Goal: Transaction & Acquisition: Purchase product/service

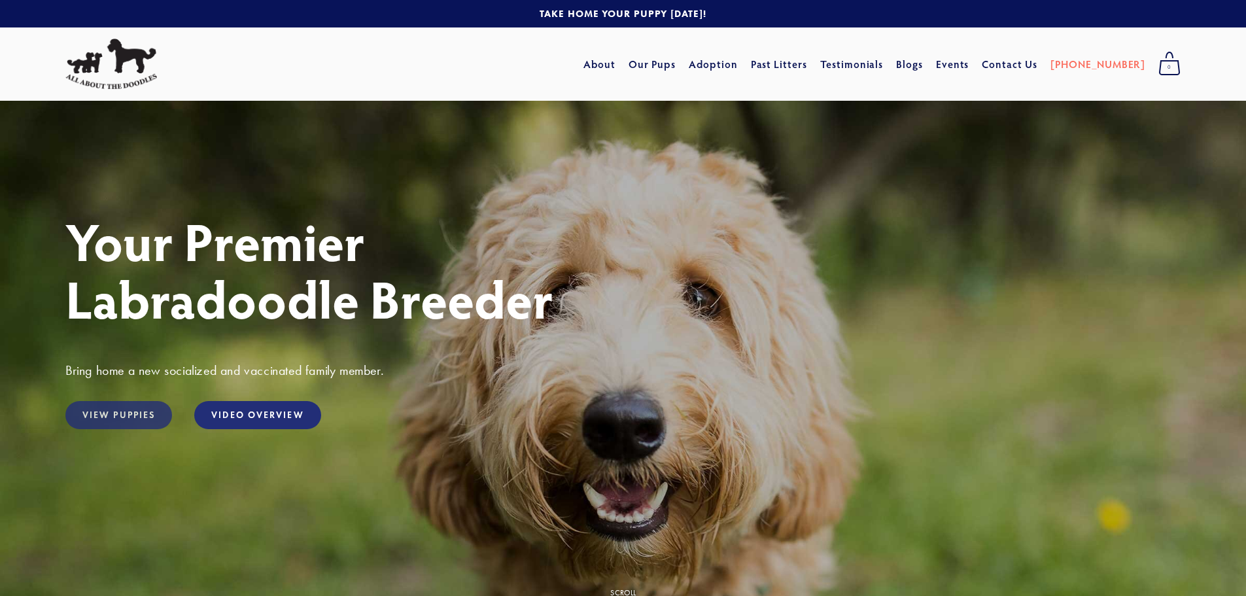
click at [122, 420] on link "View Puppies" at bounding box center [118, 415] width 107 height 28
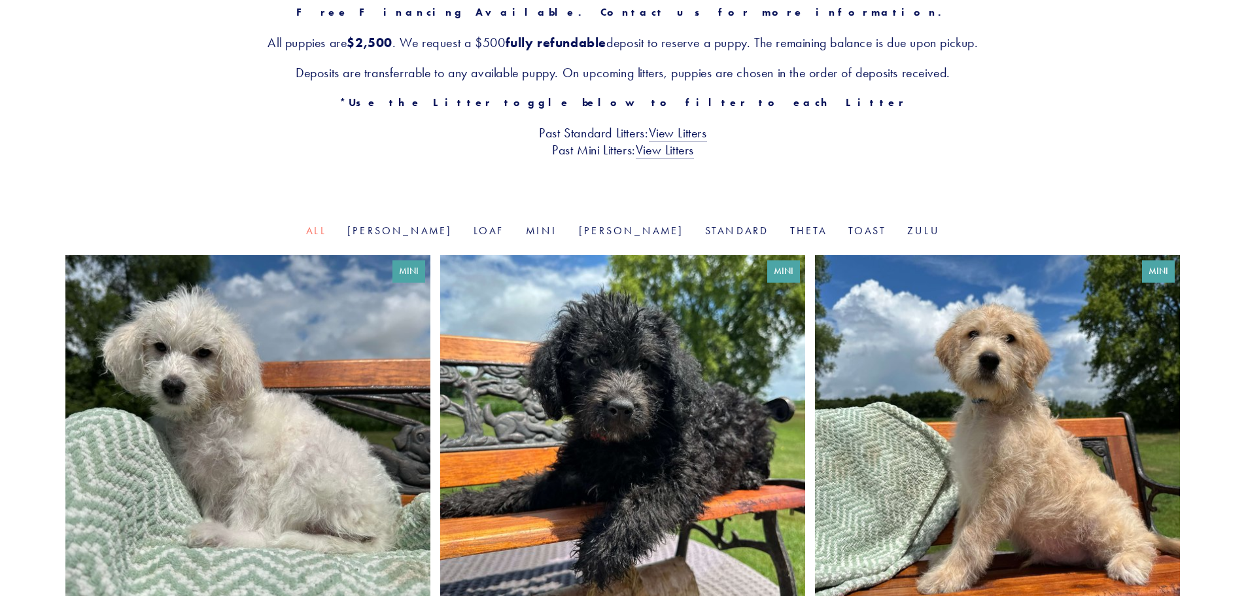
scroll to position [240, 0]
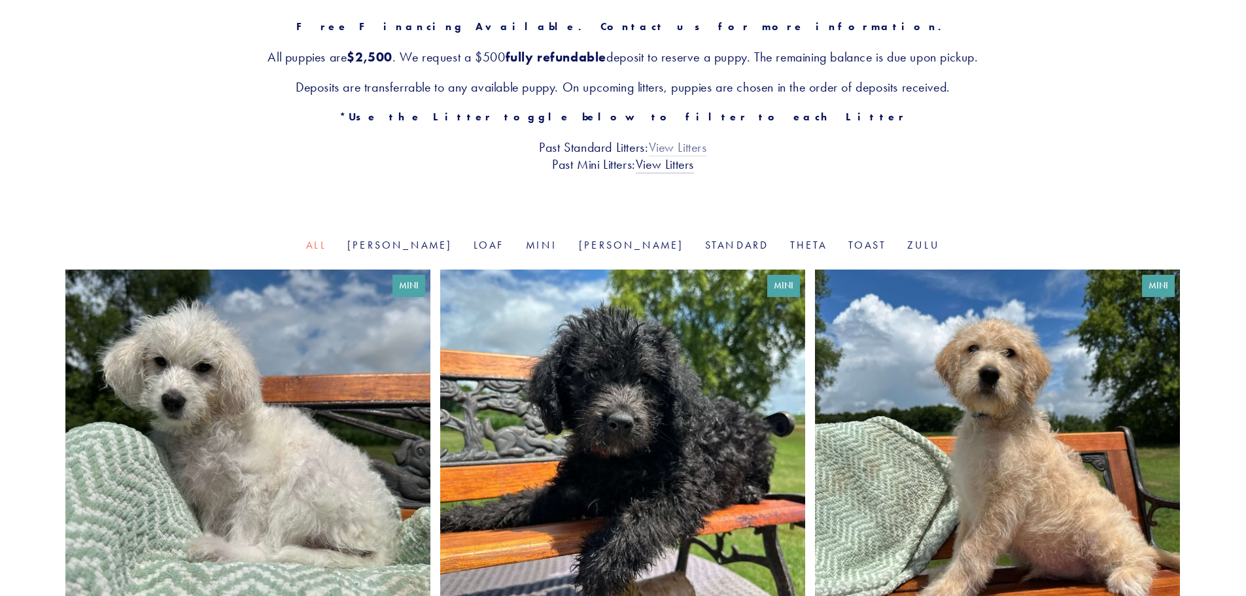
click at [685, 151] on link "View Litters" at bounding box center [678, 147] width 58 height 17
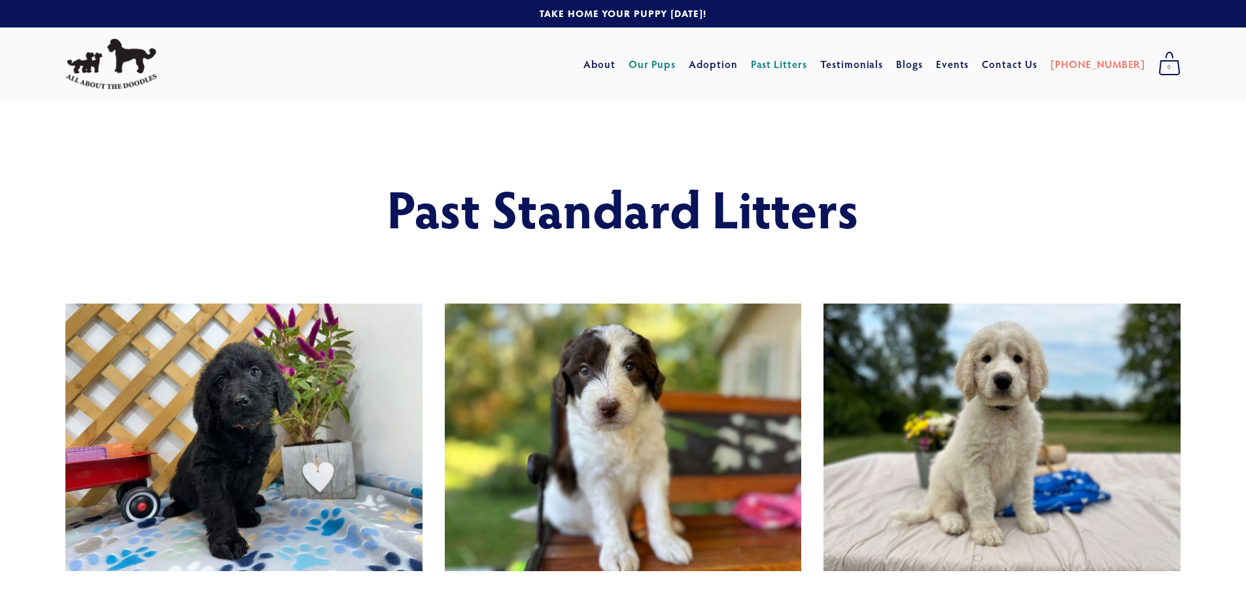
click at [676, 68] on link "Our Pups" at bounding box center [653, 64] width 48 height 24
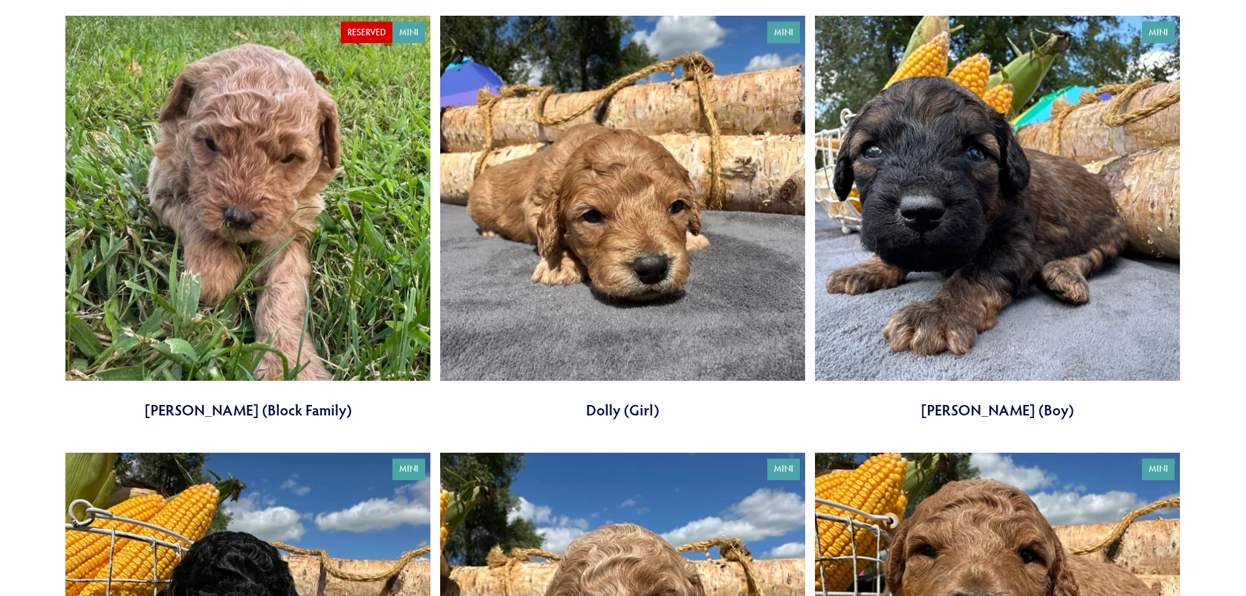
scroll to position [3554, 0]
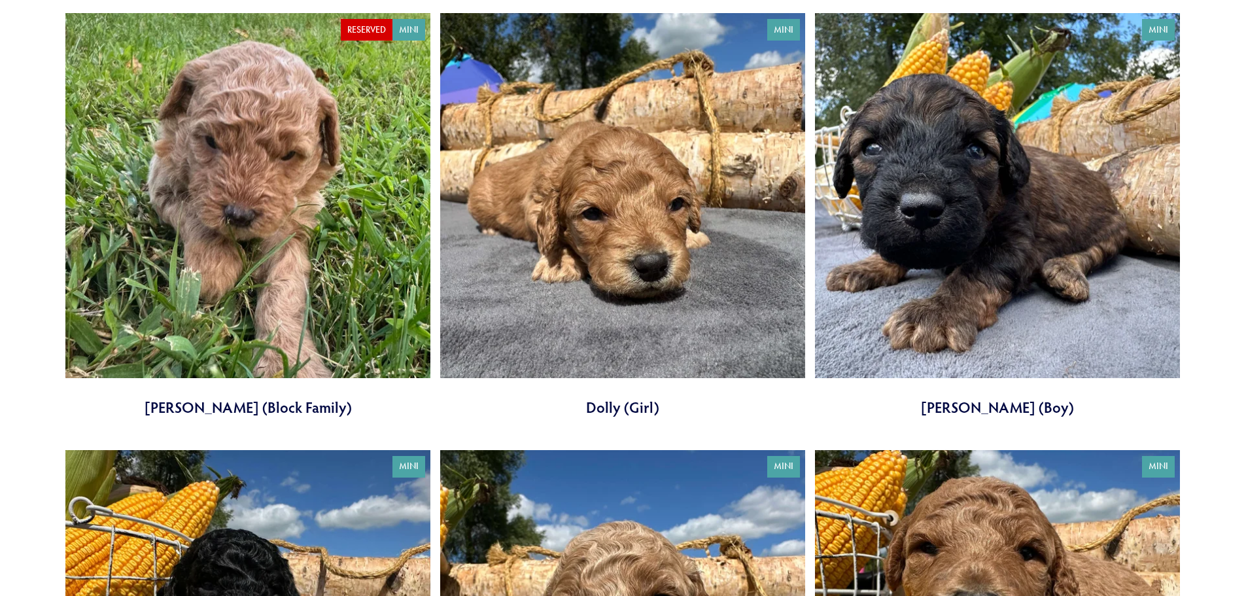
click at [980, 406] on link at bounding box center [997, 215] width 365 height 404
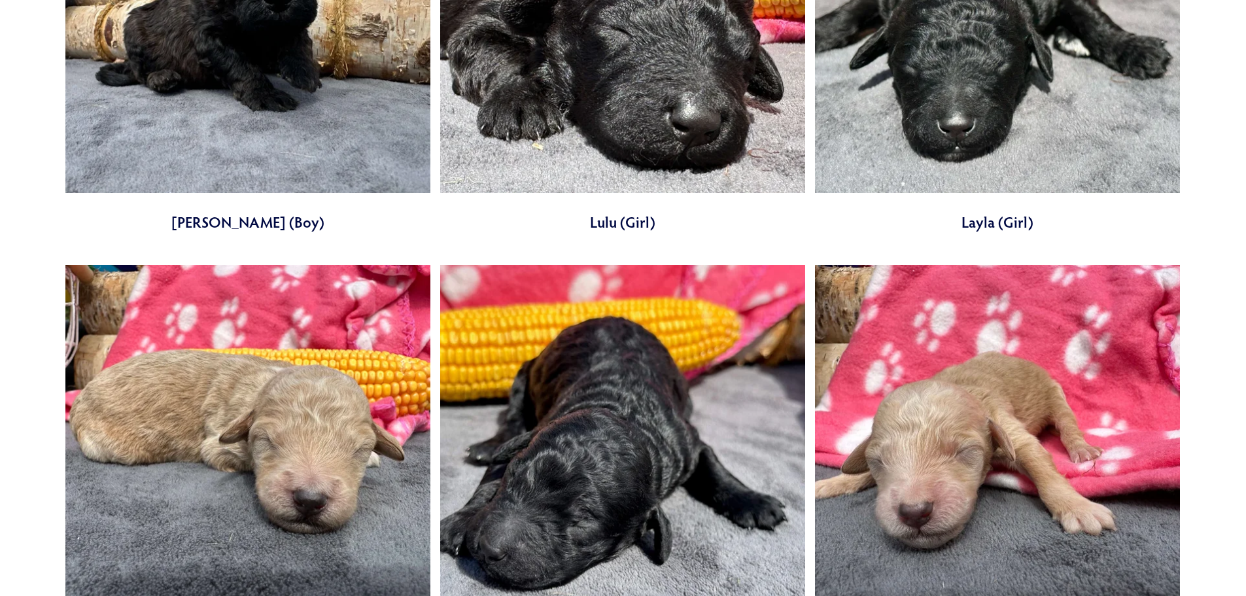
scroll to position [4622, 0]
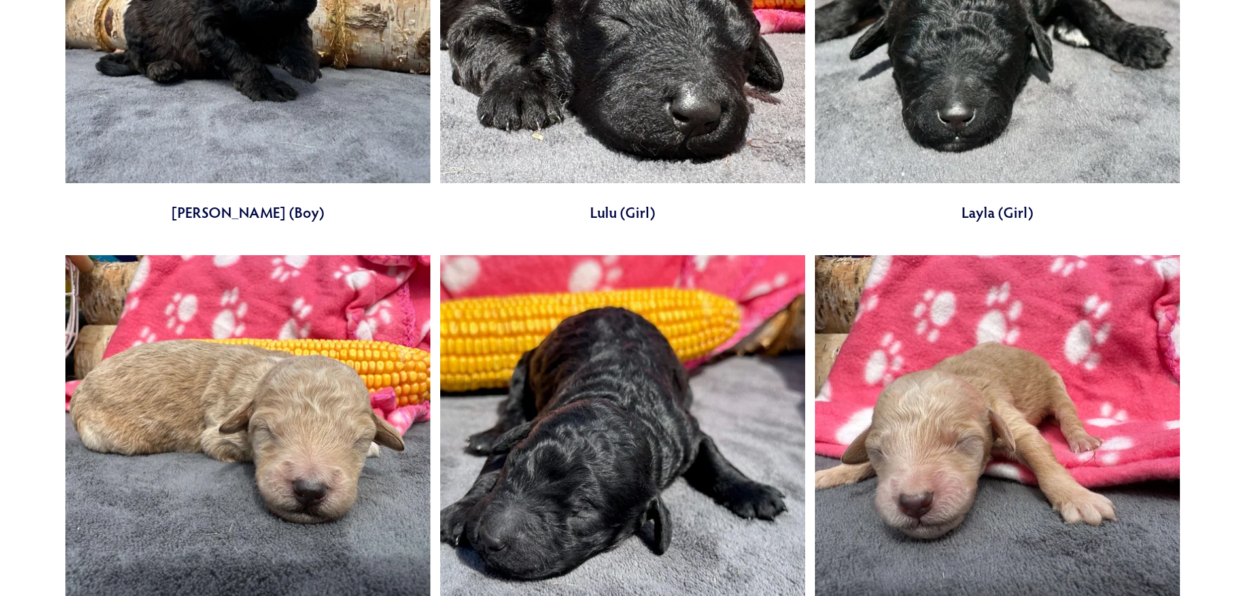
click at [245, 218] on link at bounding box center [247, 20] width 365 height 404
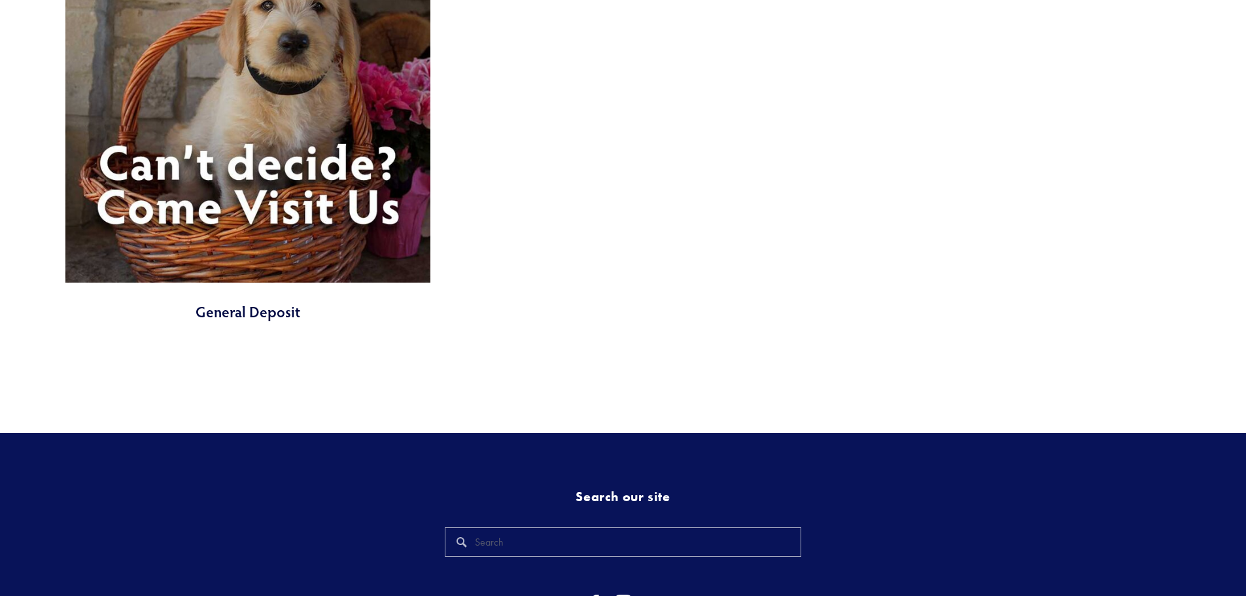
scroll to position [6279, 0]
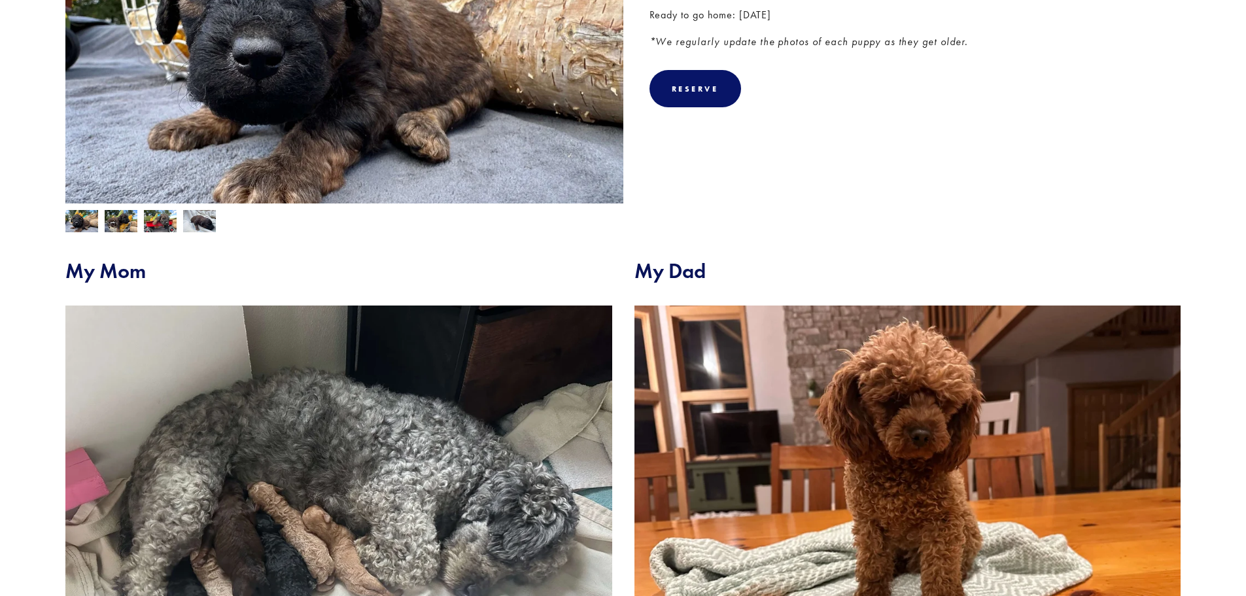
scroll to position [371, 0]
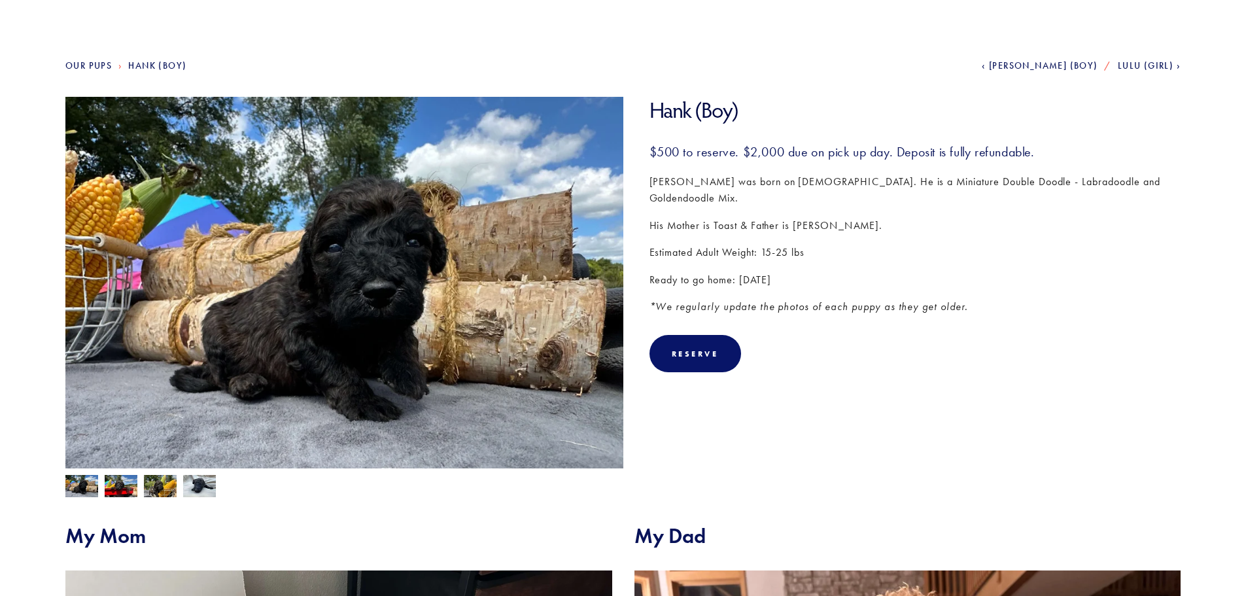
scroll to position [131, 0]
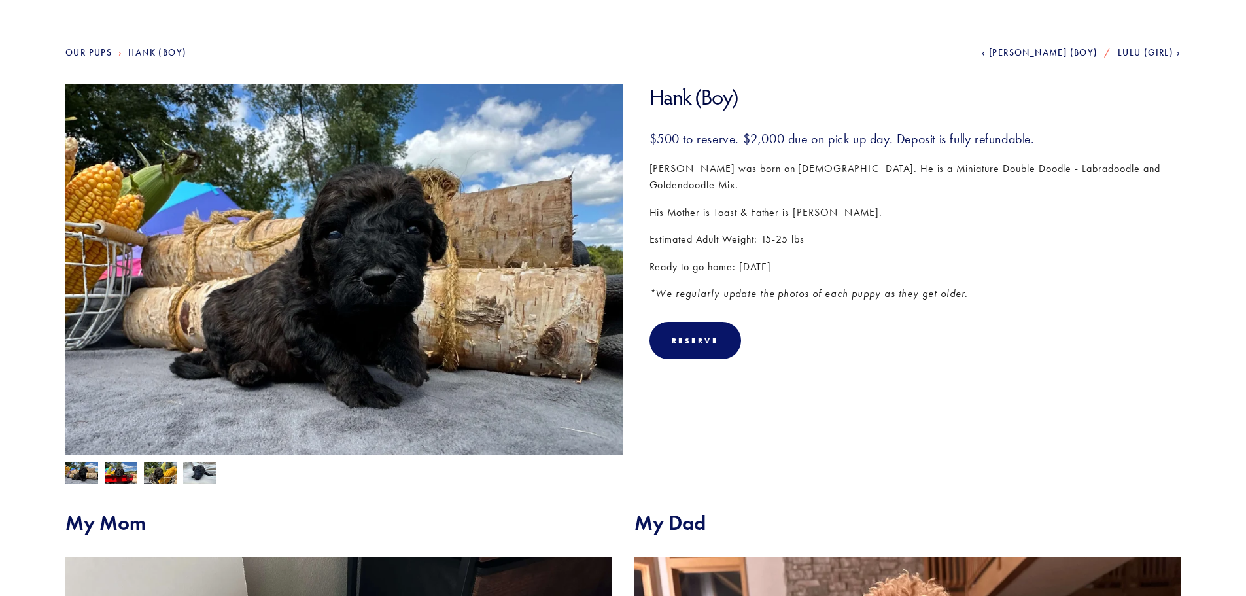
click at [126, 473] on img at bounding box center [121, 474] width 33 height 25
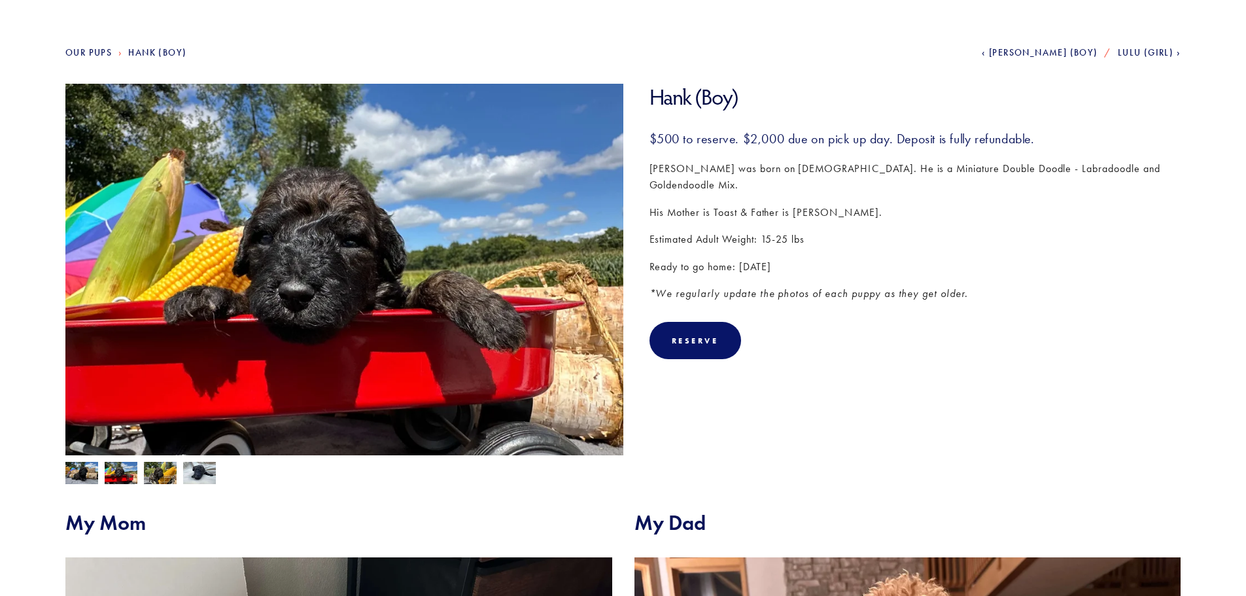
click at [162, 477] on img at bounding box center [160, 472] width 33 height 25
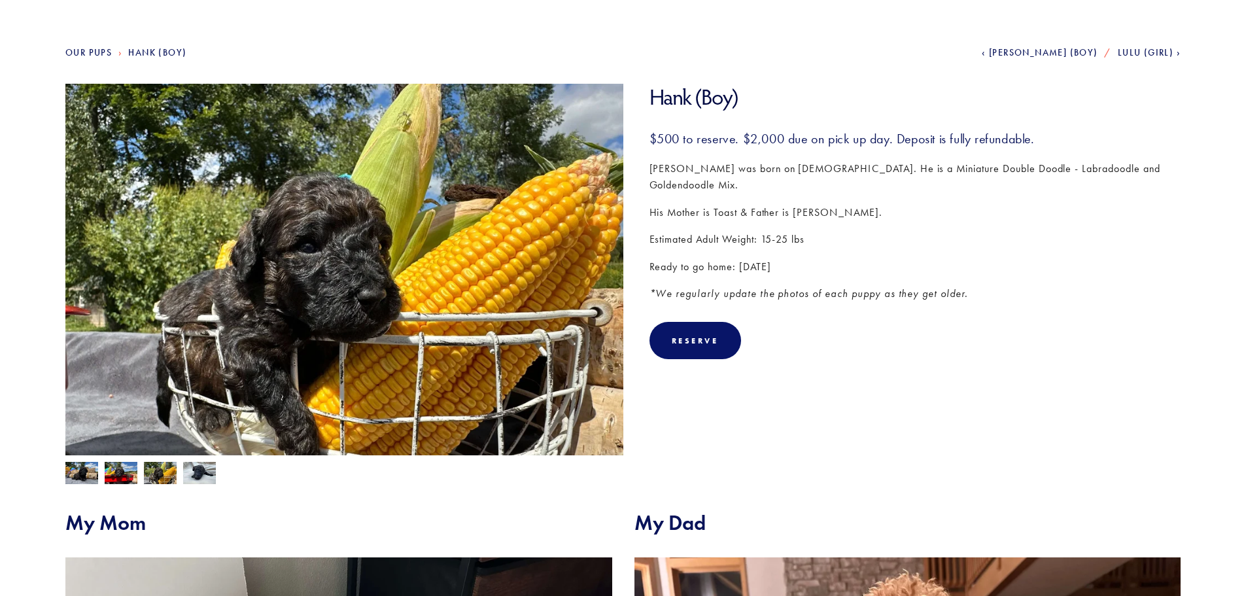
click at [181, 474] on div at bounding box center [341, 469] width 564 height 29
